Goal: Information Seeking & Learning: Learn about a topic

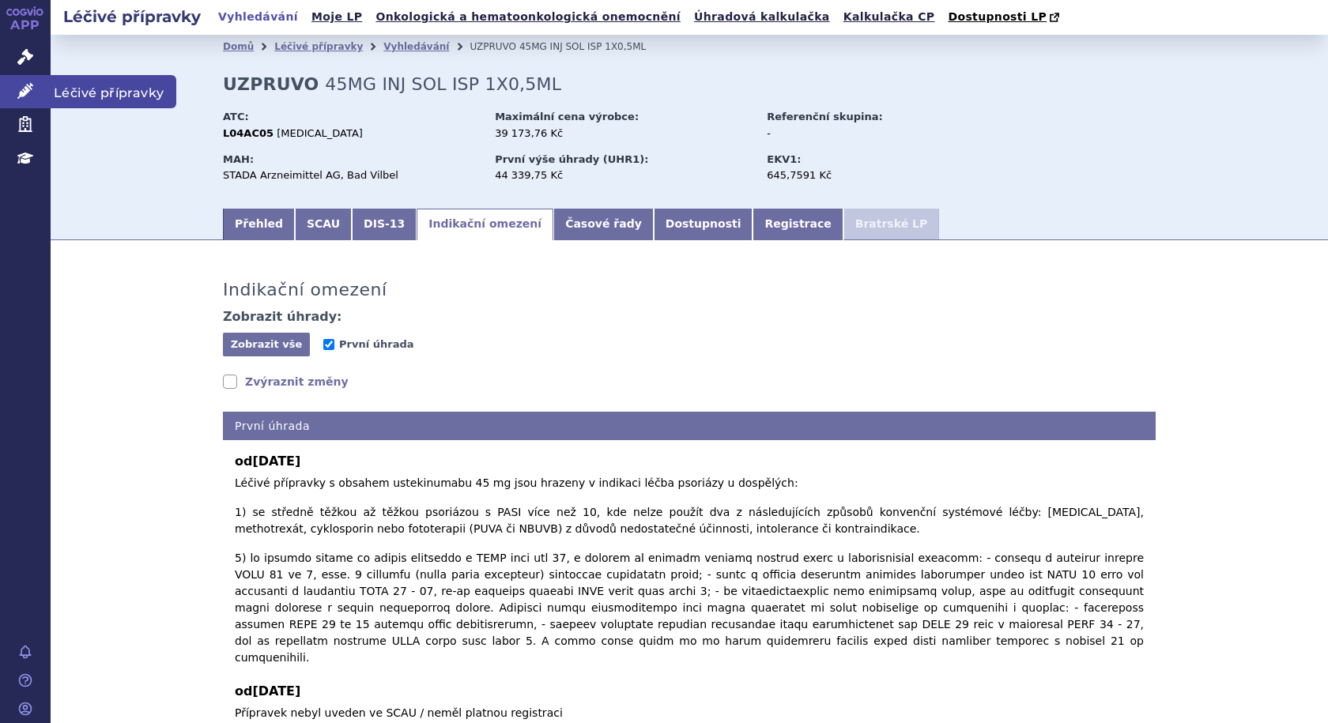
click at [100, 92] on span "Léčivé přípravky" at bounding box center [114, 91] width 126 height 33
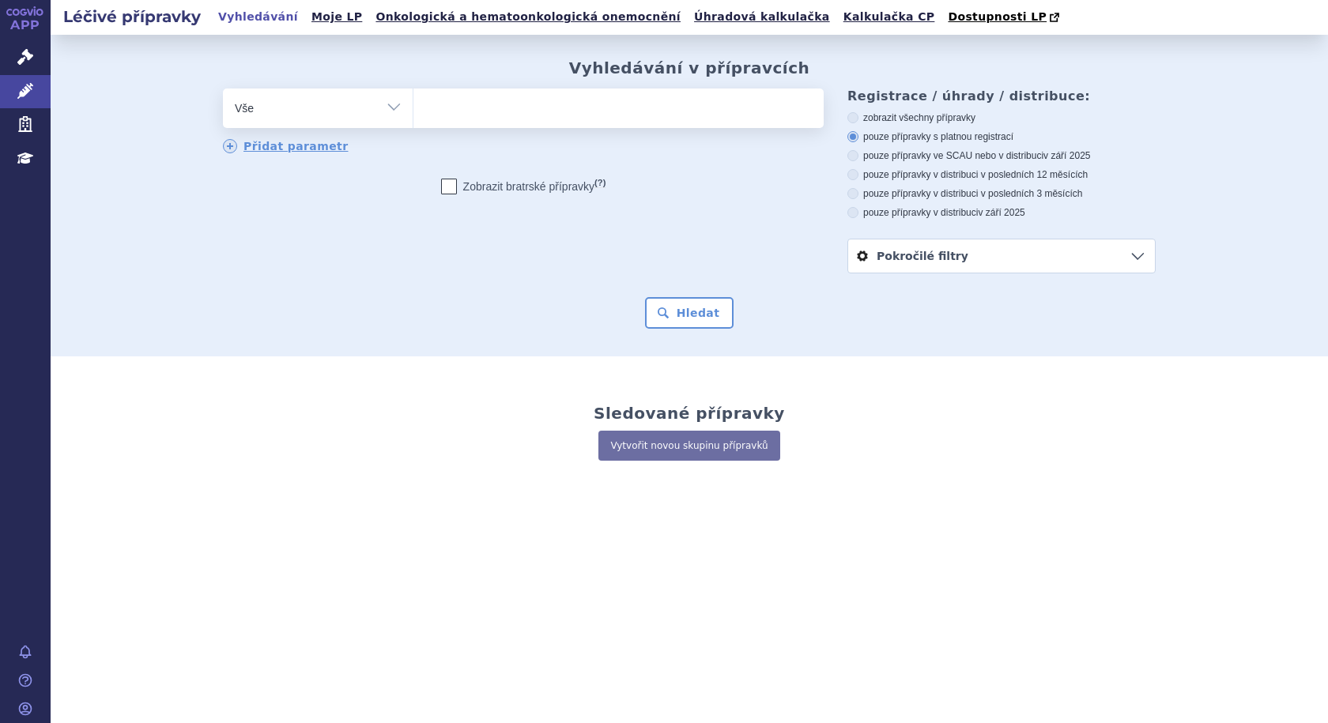
click at [451, 112] on ul at bounding box center [618, 105] width 410 height 33
click at [413, 112] on select at bounding box center [413, 108] width 1 height 40
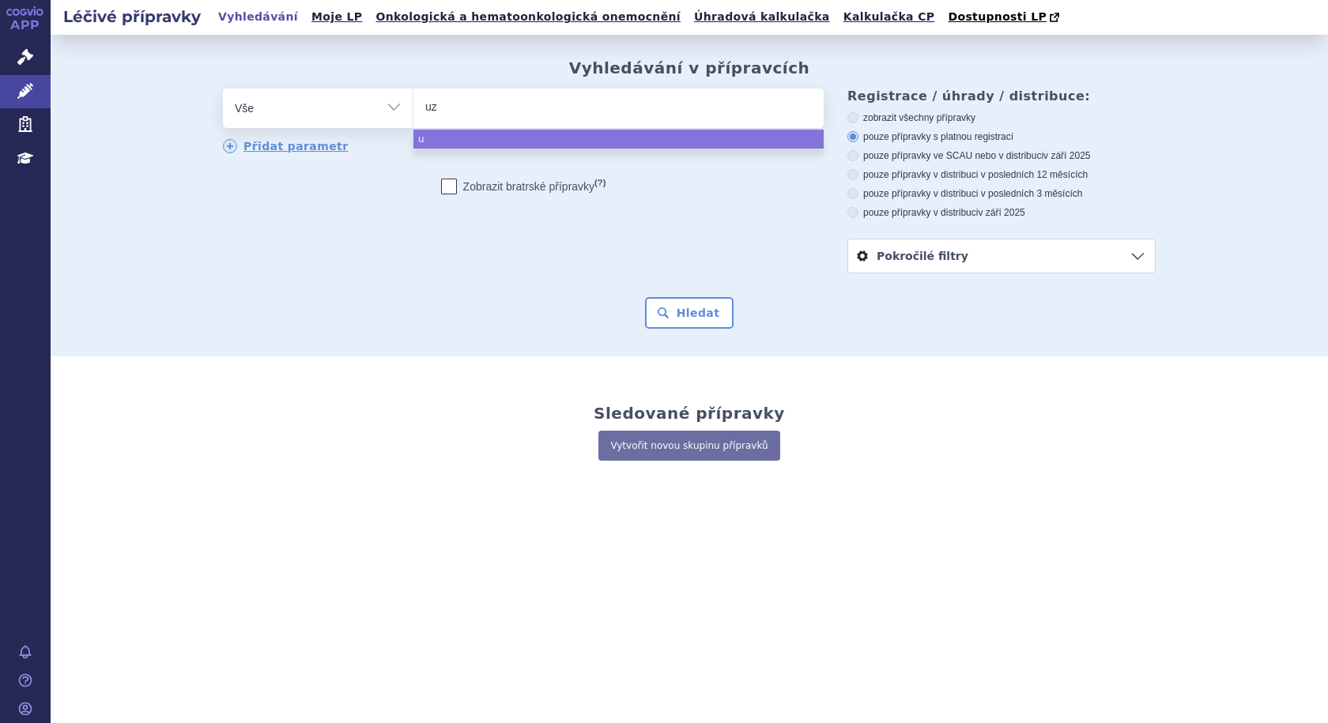
type input "uzp"
type input "uzpru"
type input "uzpruvo"
select select "uzpruvo"
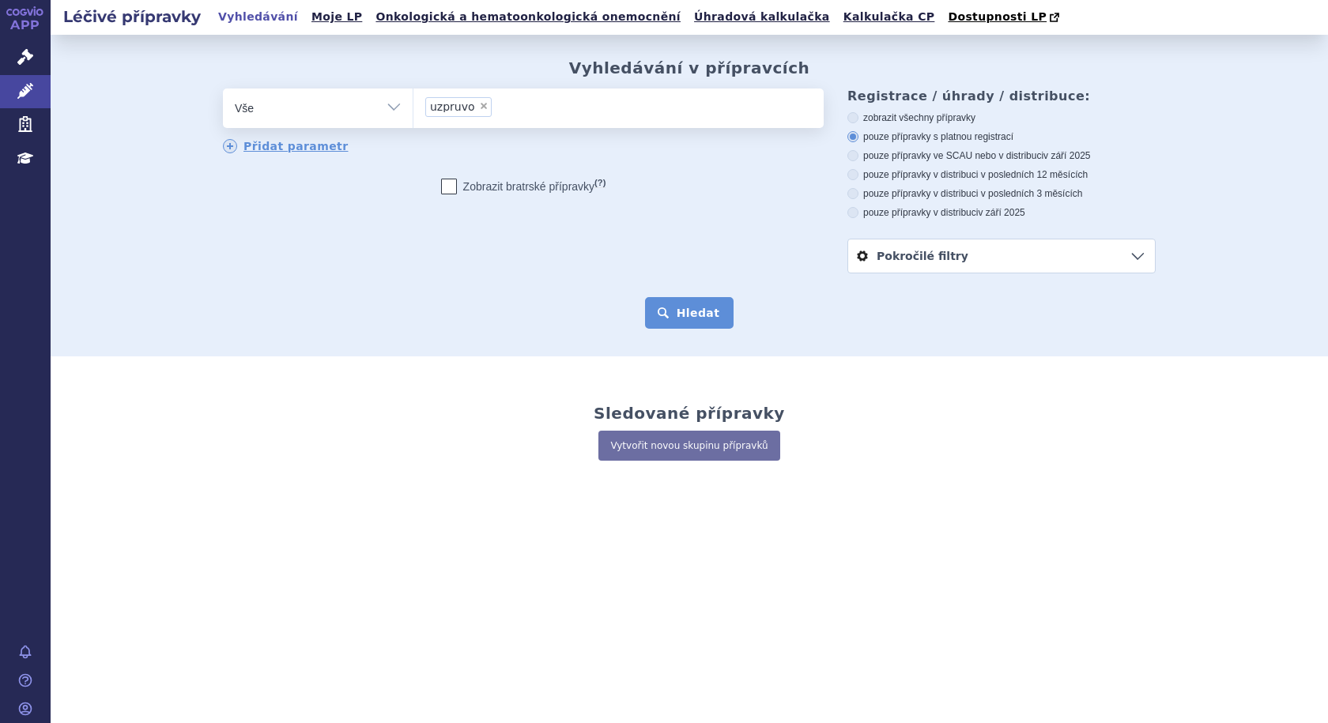
click at [680, 309] on button "Hledat" at bounding box center [689, 313] width 89 height 32
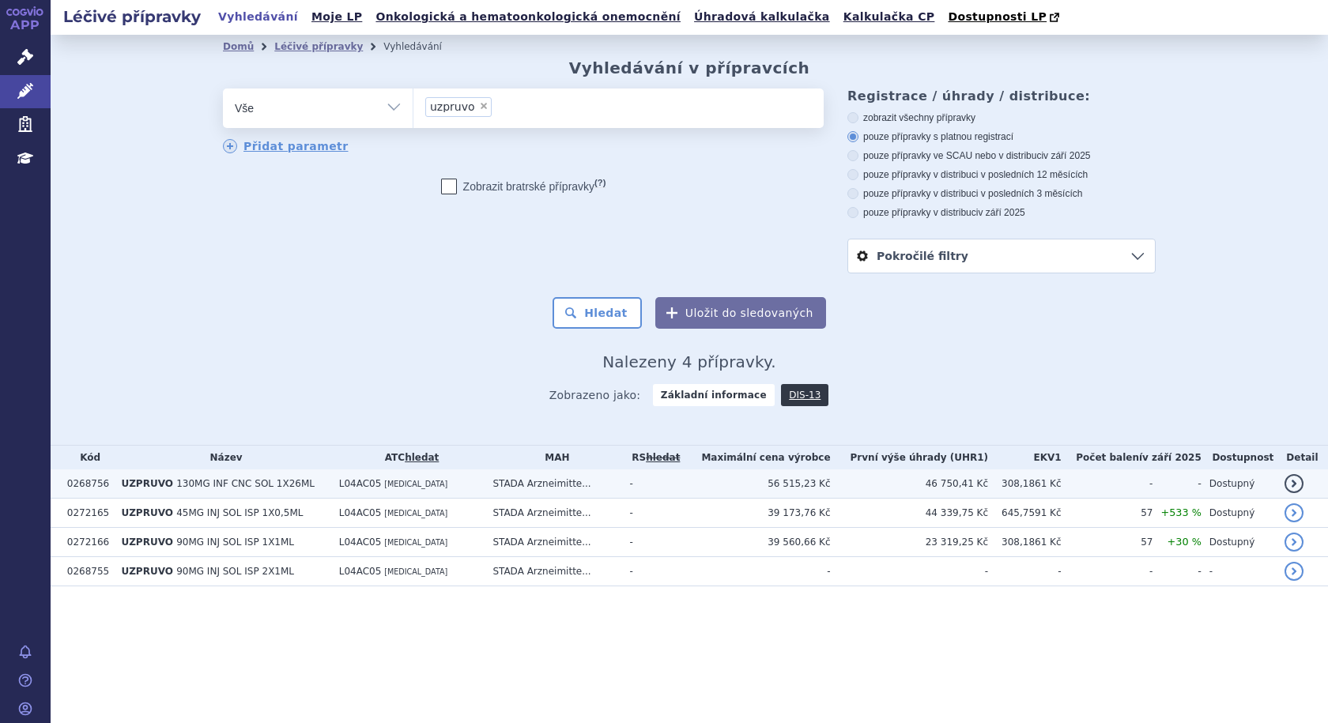
click at [283, 482] on span "130MG INF CNC SOL 1X26ML" at bounding box center [245, 483] width 138 height 11
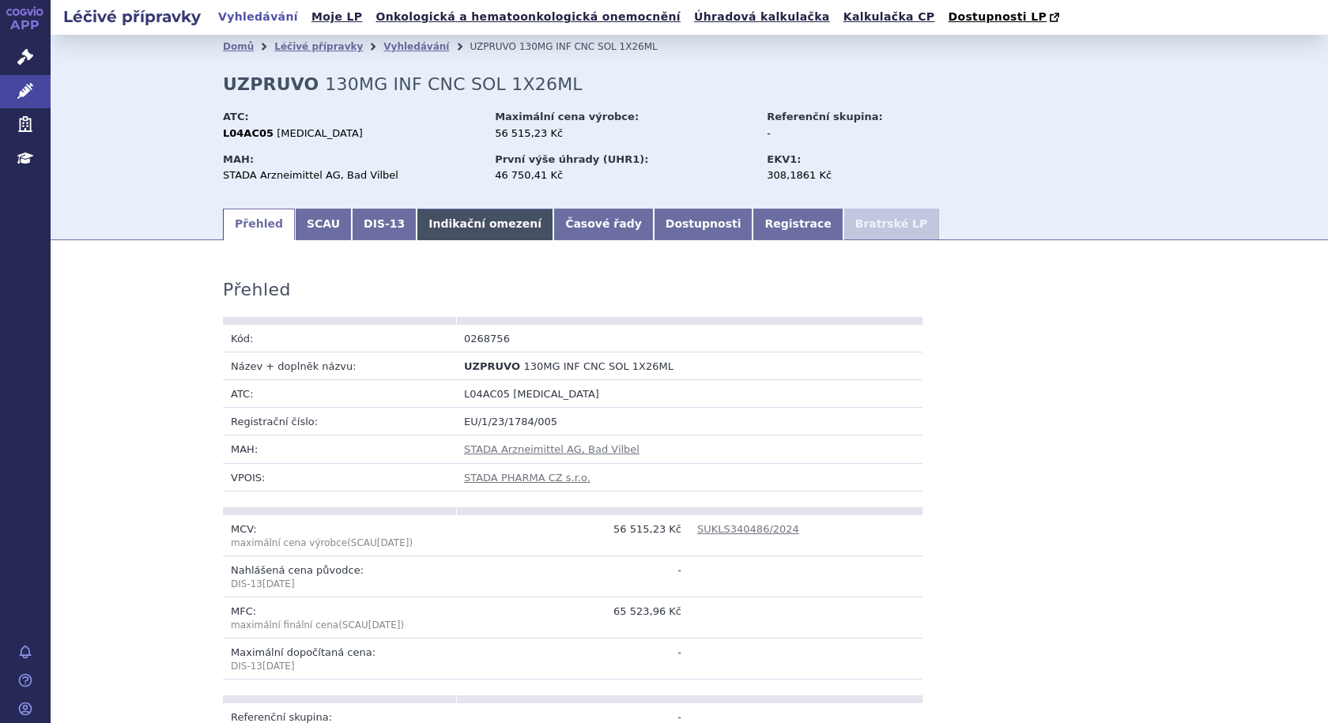
click at [424, 228] on link "Indikační omezení" at bounding box center [485, 225] width 137 height 32
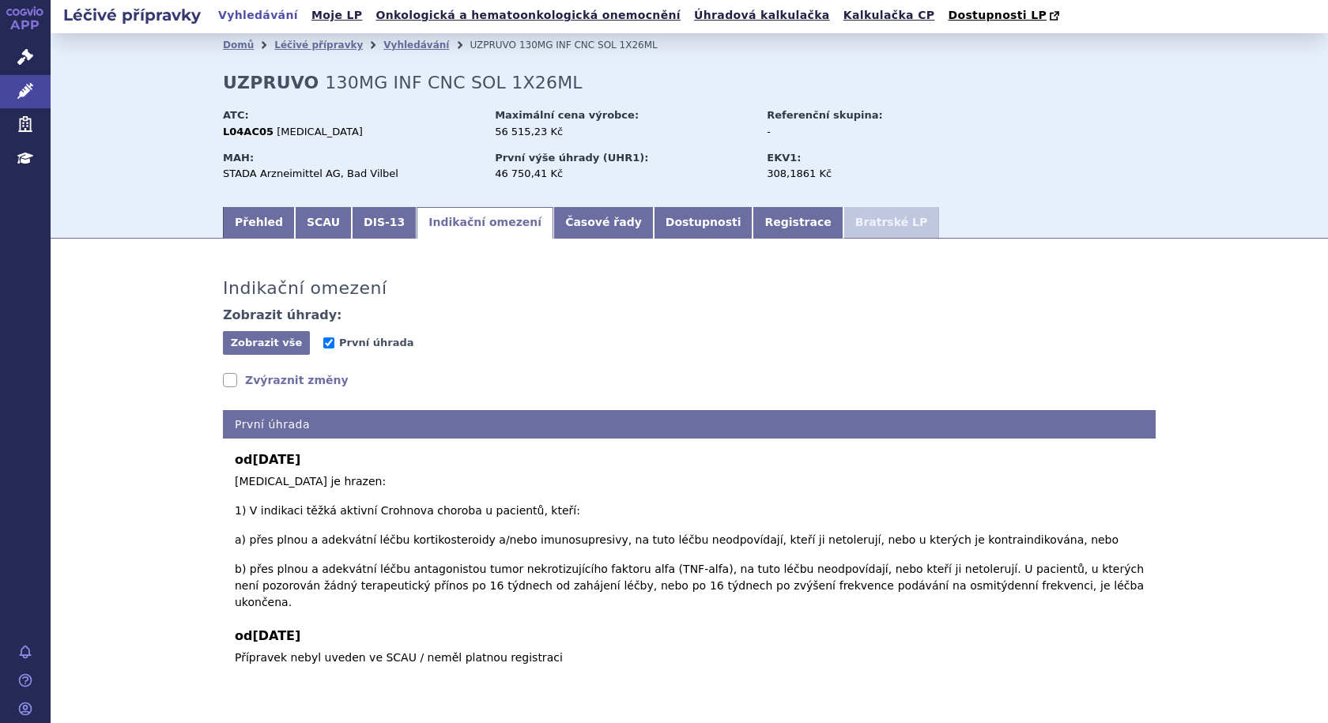
scroll to position [2, 0]
click at [753, 225] on link "Registrace" at bounding box center [798, 222] width 90 height 32
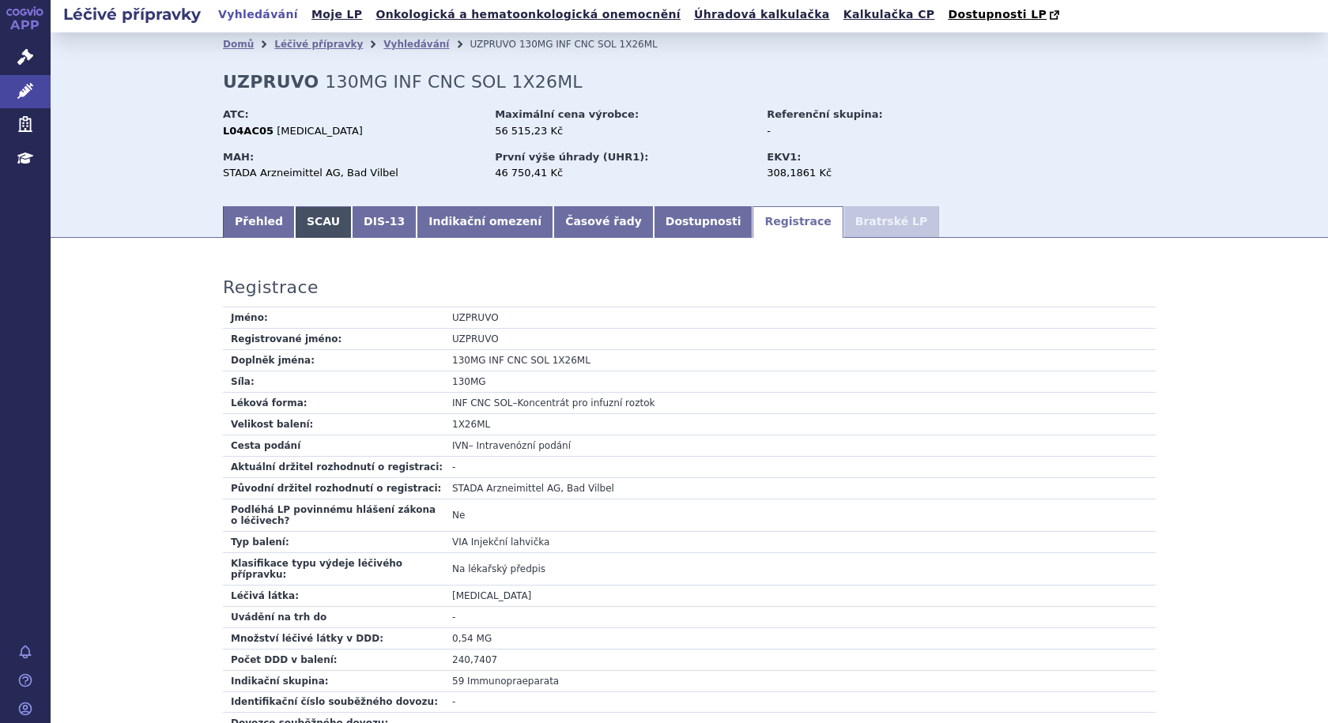
click at [315, 225] on link "SCAU" at bounding box center [323, 222] width 57 height 32
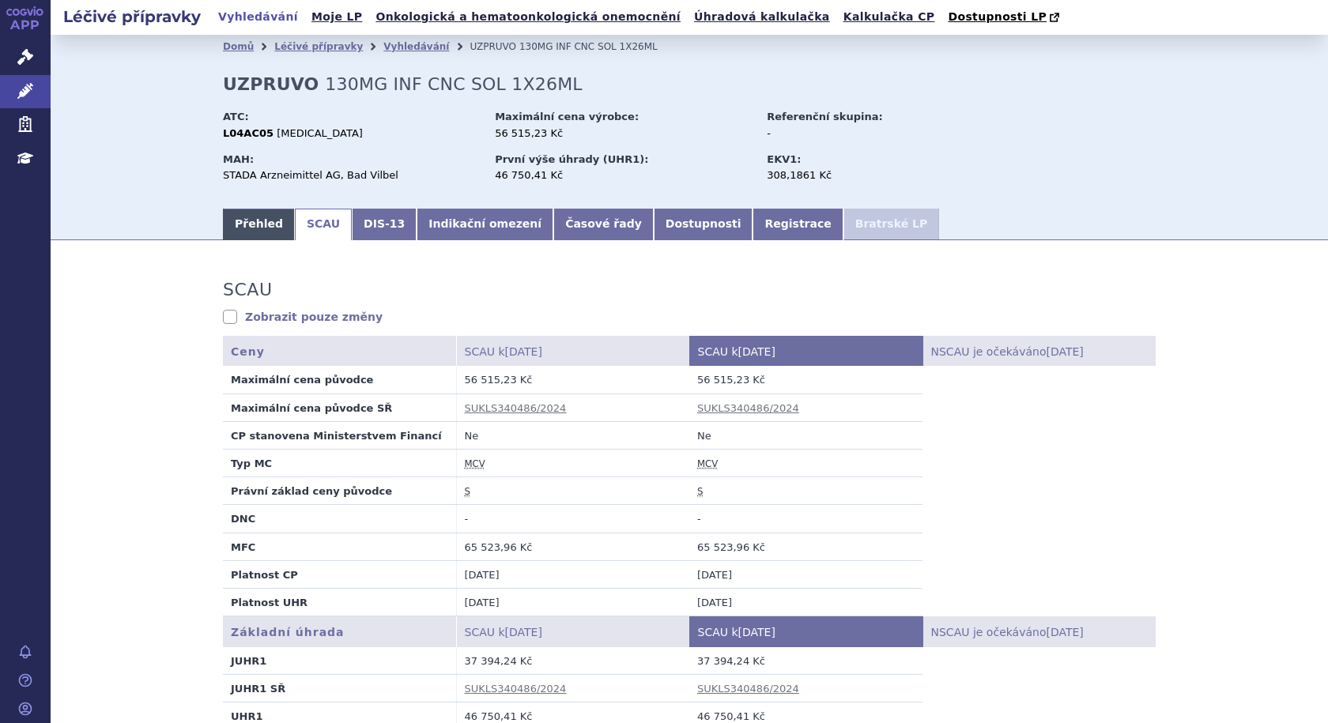
click at [240, 219] on link "Přehled" at bounding box center [259, 225] width 72 height 32
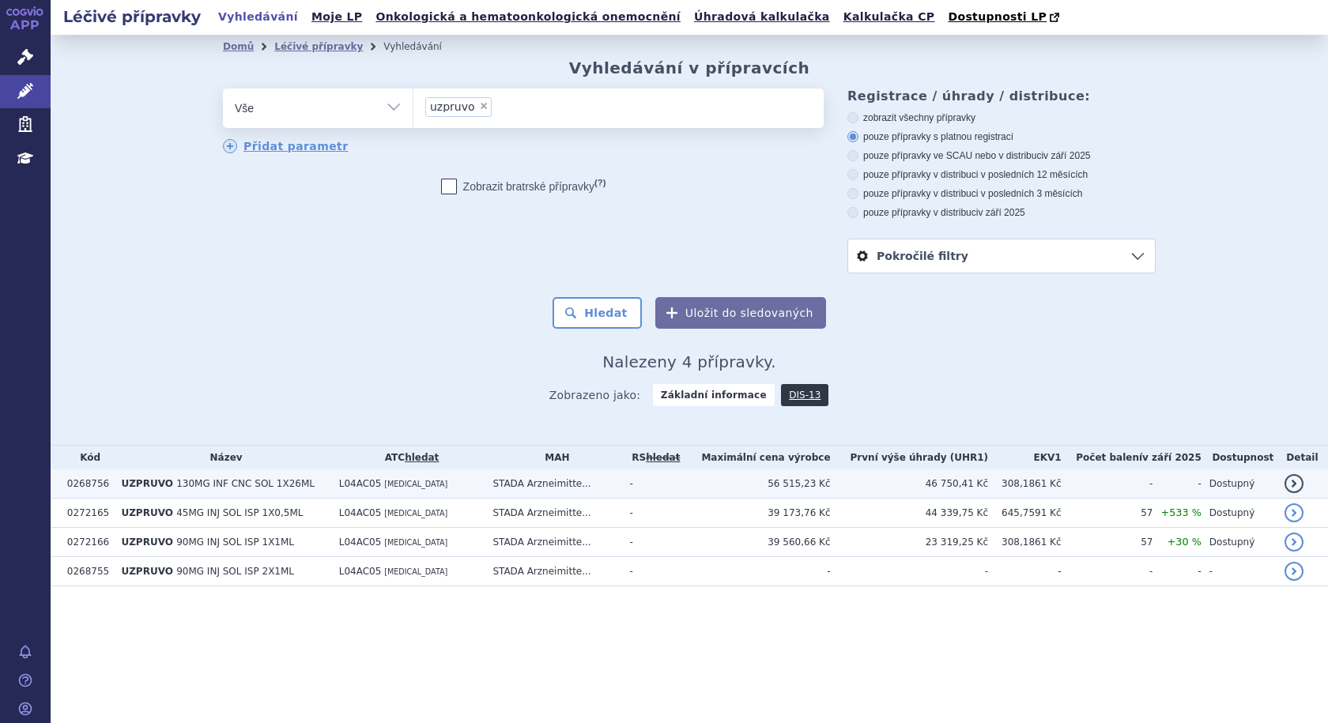
click at [1298, 483] on link "detail" at bounding box center [1294, 483] width 19 height 19
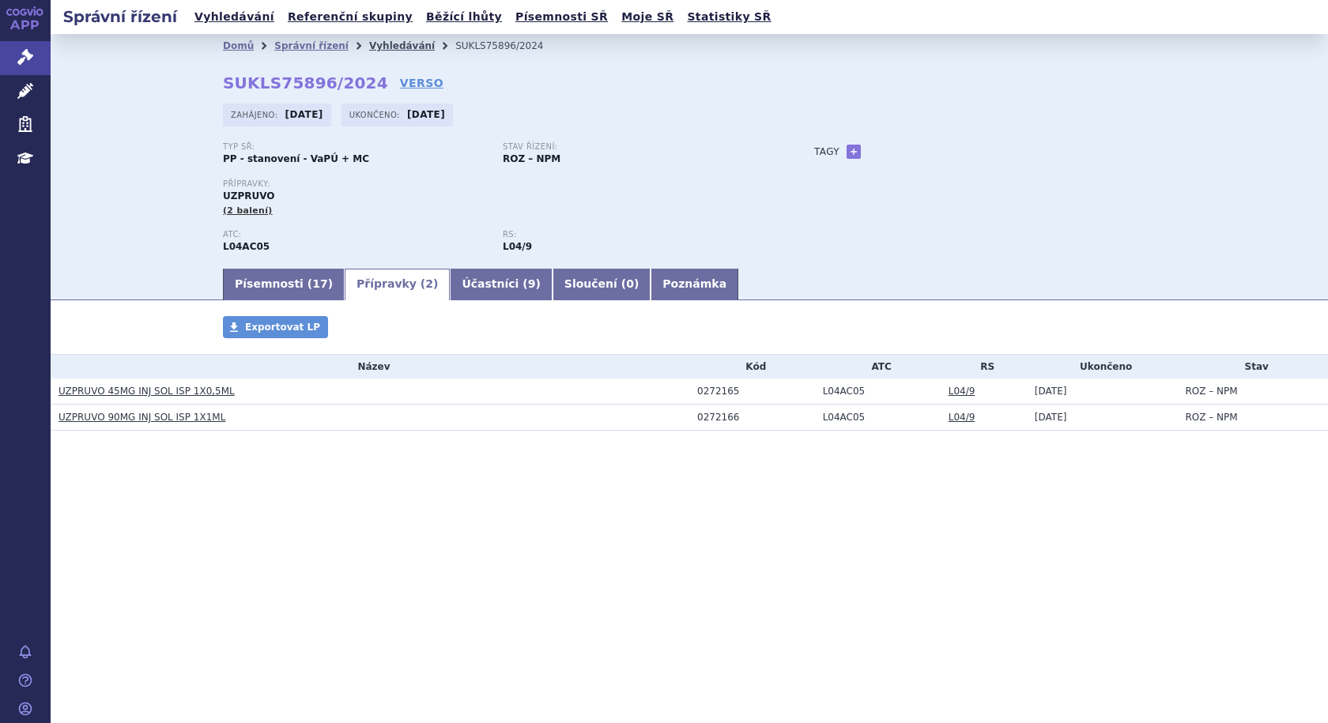
click at [389, 43] on link "Vyhledávání" at bounding box center [402, 45] width 66 height 11
